Goal: Navigation & Orientation: Find specific page/section

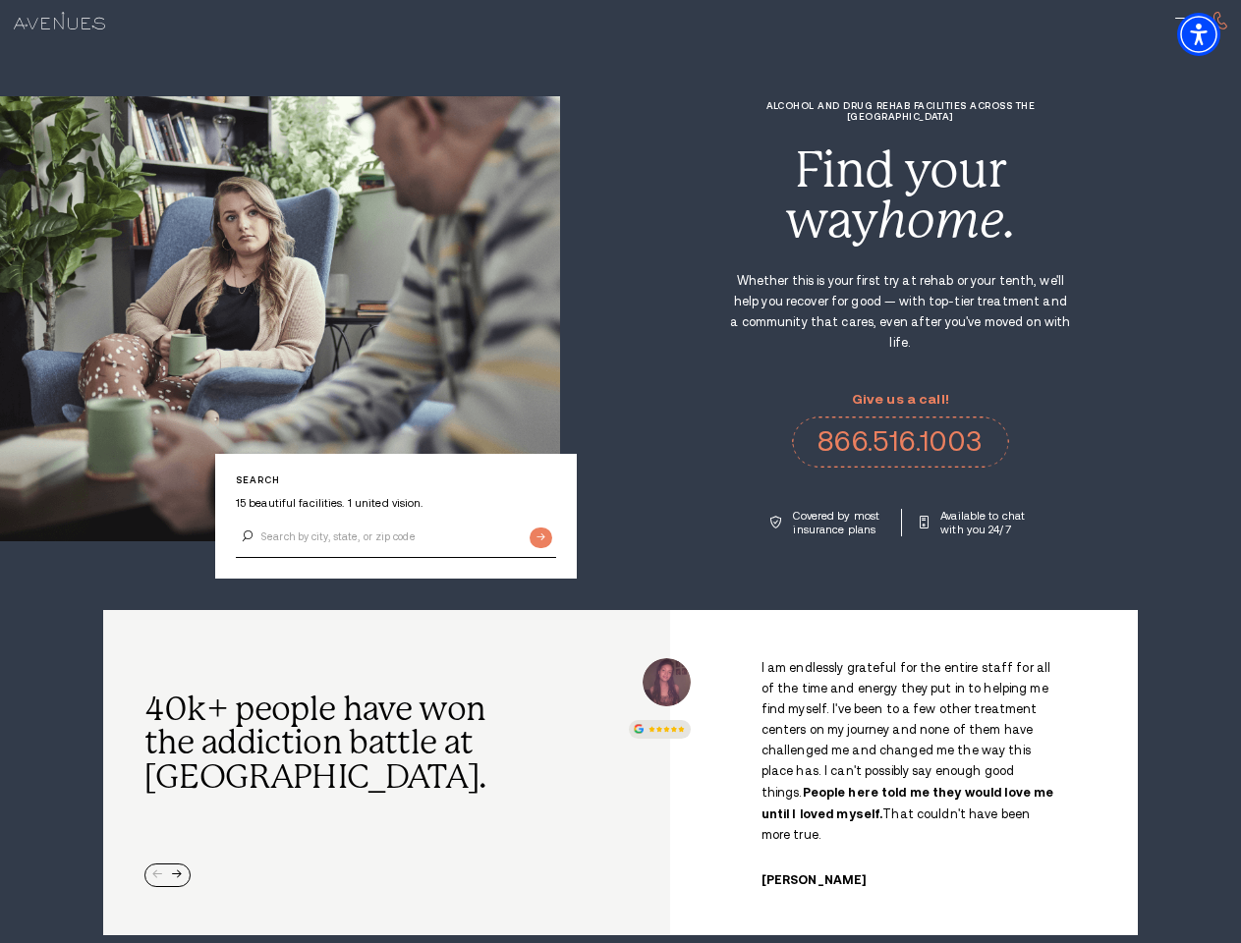
click at [620, 472] on div "Alcohol and Drug Rehab Facilities across the [GEOGRAPHIC_DATA] Find your way ho…" at bounding box center [900, 318] width 681 height 436
click at [1215, 34] on img "Accessibility Menu" at bounding box center [1198, 34] width 43 height 43
